Goal: Task Accomplishment & Management: Complete application form

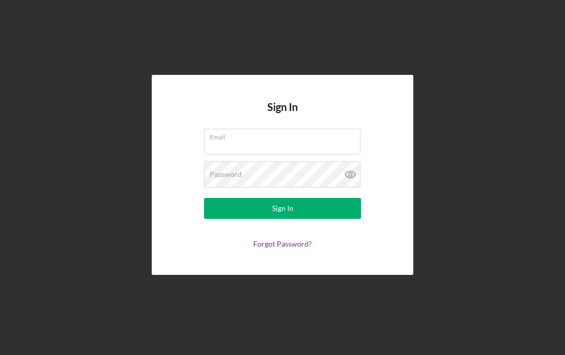
click at [323, 154] on input "Email" at bounding box center [282, 141] width 156 height 25
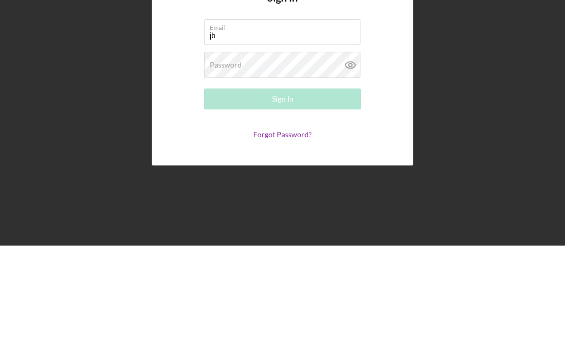
type input "[EMAIL_ADDRESS][DOMAIN_NAME]"
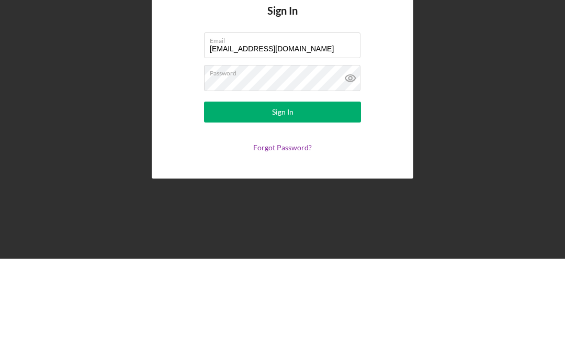
click at [332, 198] on button "Sign In" at bounding box center [282, 208] width 157 height 21
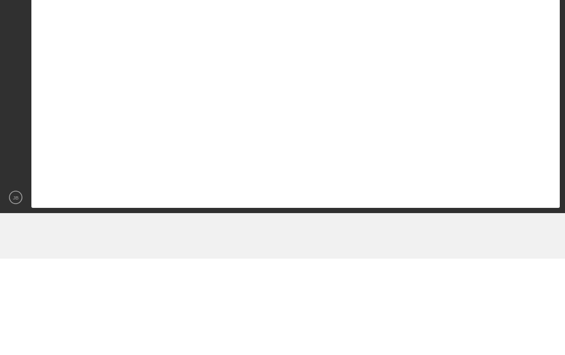
scroll to position [46, 0]
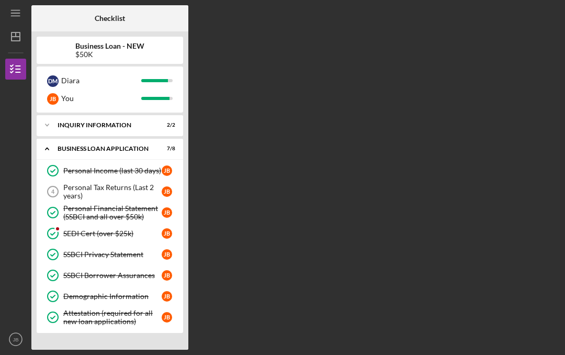
click at [62, 178] on icon "Personal Tax Returns (Last 2 years) 4" at bounding box center [53, 191] width 26 height 26
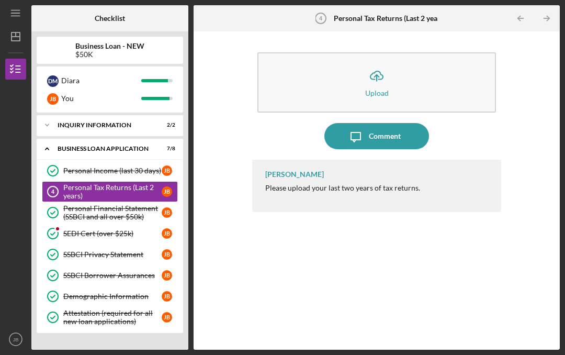
scroll to position [37, 0]
click at [448, 52] on button "Icon/Upload Upload" at bounding box center [376, 82] width 239 height 60
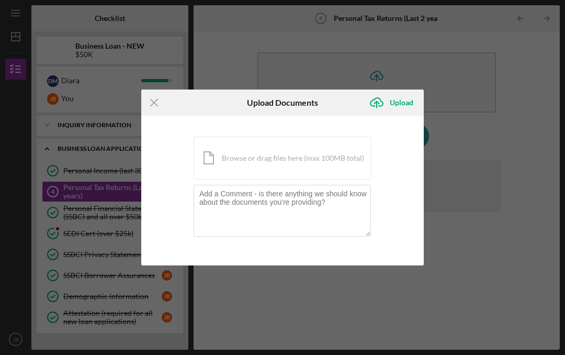
click at [346, 152] on div "Icon/Document Browse or drag files here (max 100MB total) Tap to choose files o…" at bounding box center [283, 158] width 178 height 43
click at [318, 155] on div "Icon/Document Browse or drag files here (max 100MB total) Tap to choose files o…" at bounding box center [283, 158] width 178 height 43
click at [345, 165] on div "Icon/Document Browse or drag files here (max 100MB total) Tap to choose files o…" at bounding box center [283, 158] width 178 height 43
click at [529, 123] on div "Icon/Menu Close Upload Documents Icon/Upload Upload You're uploading documents …" at bounding box center [282, 177] width 565 height 355
click at [12, 41] on div "Icon/Menu Close Upload Documents Icon/Upload Upload You're uploading documents …" at bounding box center [282, 177] width 565 height 355
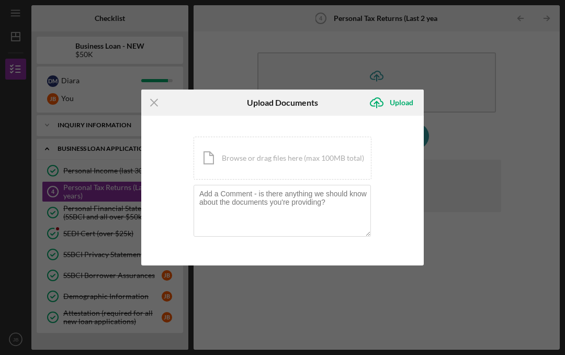
click at [327, 162] on div "Icon/Document Browse or drag files here (max 100MB total) Tap to choose files o…" at bounding box center [283, 158] width 178 height 43
click at [332, 161] on div "Icon/Document Browse or drag files here (max 100MB total) Tap to choose files o…" at bounding box center [283, 158] width 178 height 43
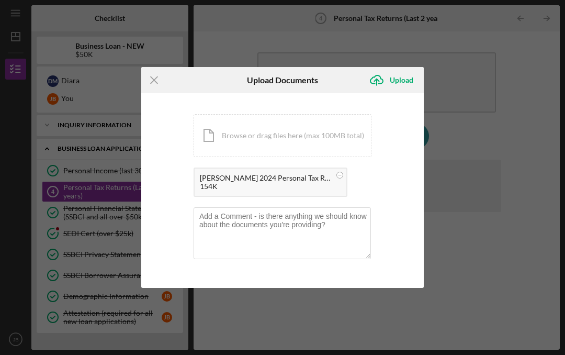
click at [305, 140] on div "Icon/Document Browse or drag files here (max 100MB total) Tap to choose files o…" at bounding box center [283, 135] width 178 height 43
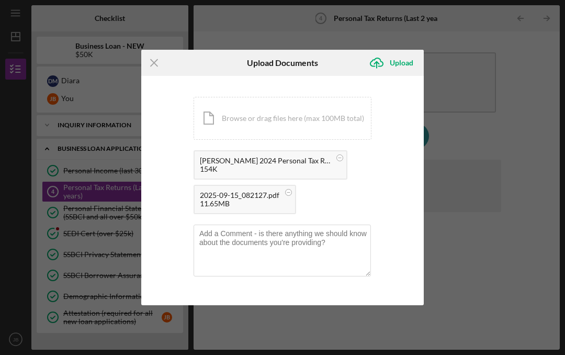
click at [400, 63] on div "Upload" at bounding box center [402, 62] width 24 height 21
